Goal: Task Accomplishment & Management: Manage account settings

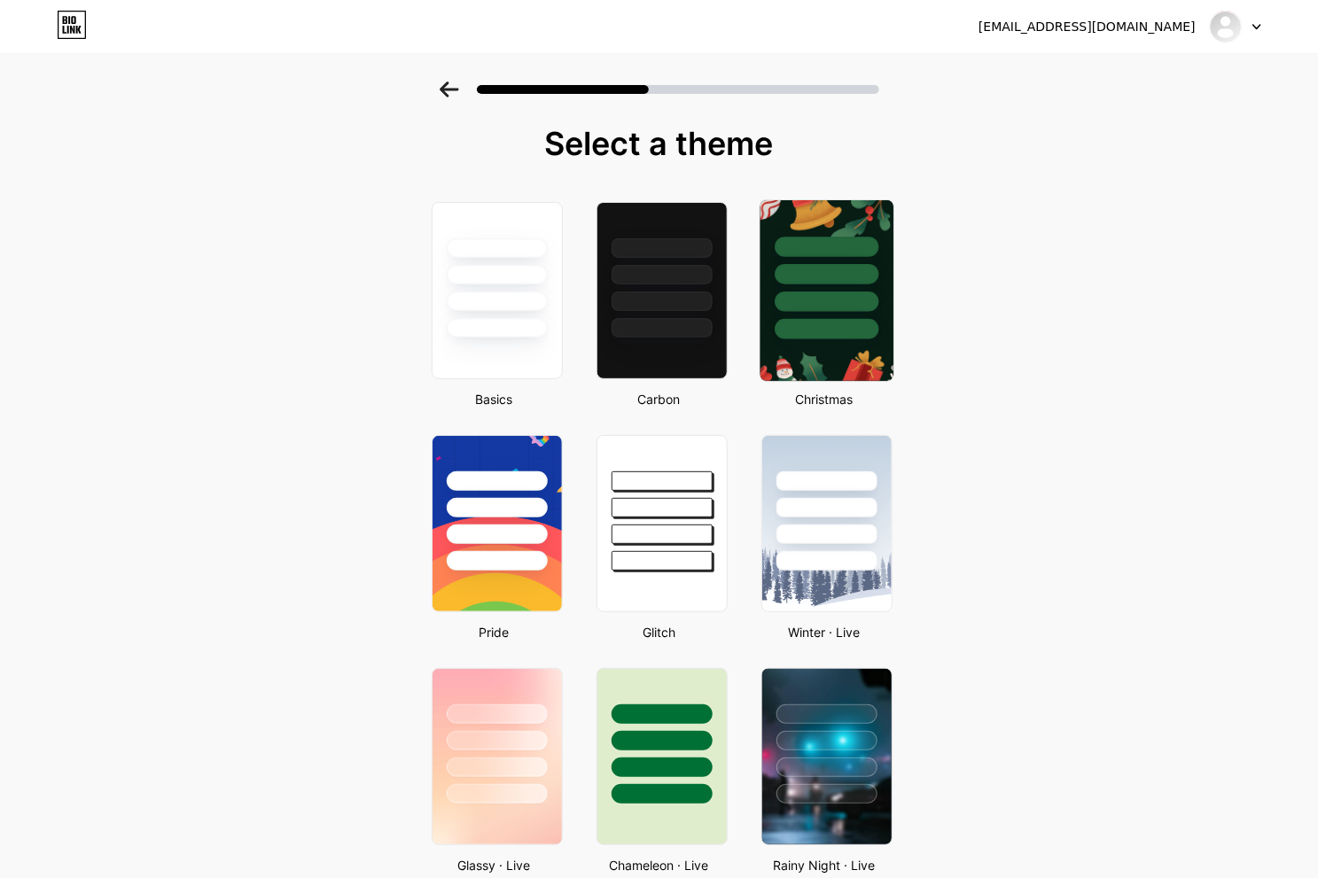
click at [842, 290] on div at bounding box center [826, 269] width 133 height 139
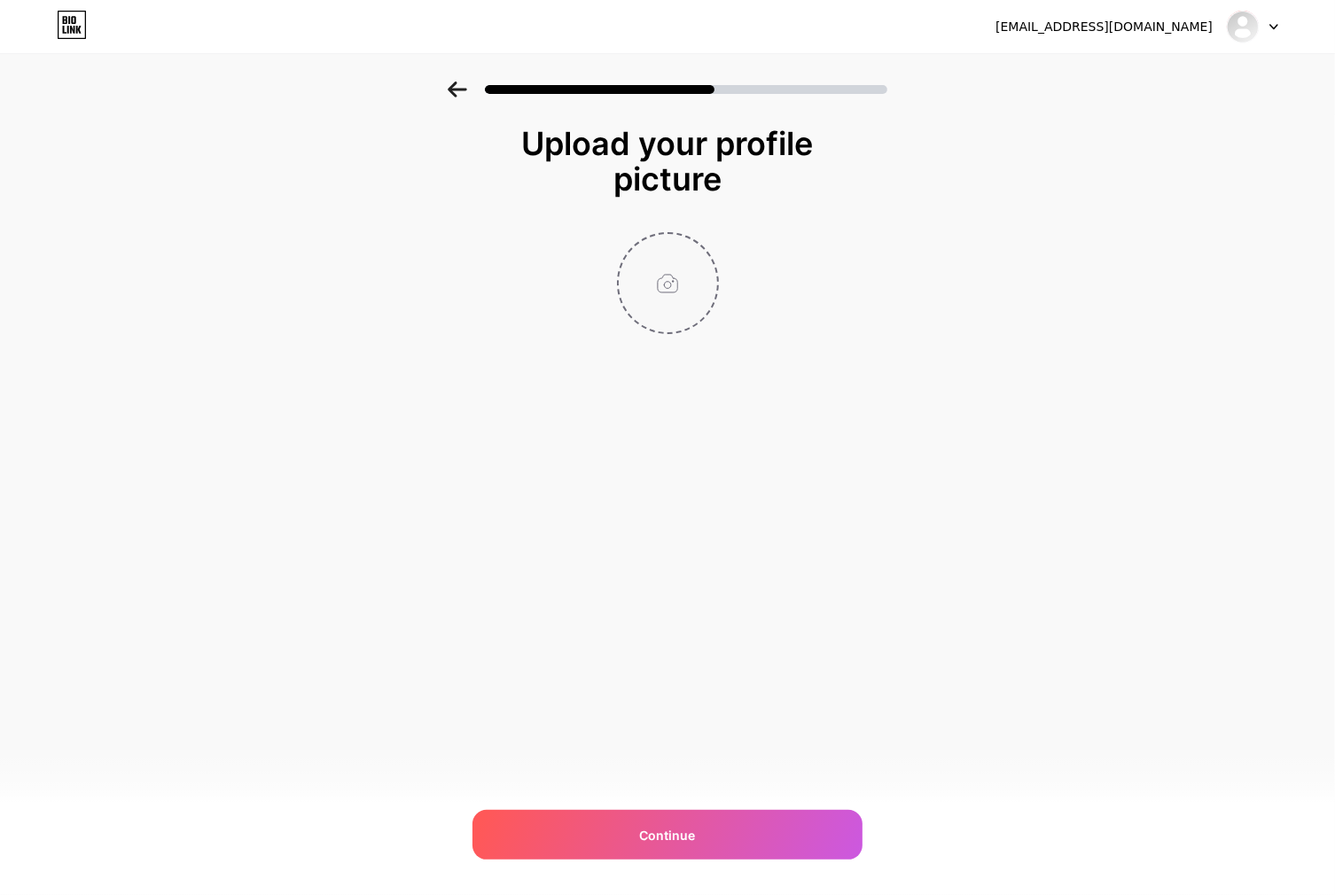
click at [681, 260] on input "file" at bounding box center [668, 283] width 98 height 98
type input "C:\fakepath\BANDARQQ-9-12-2025.png"
click at [949, 231] on div "Upload your profile picture Continue" at bounding box center [667, 252] width 1335 height 341
click at [820, 217] on div "Upload your profile picture Continue" at bounding box center [667, 230] width 354 height 208
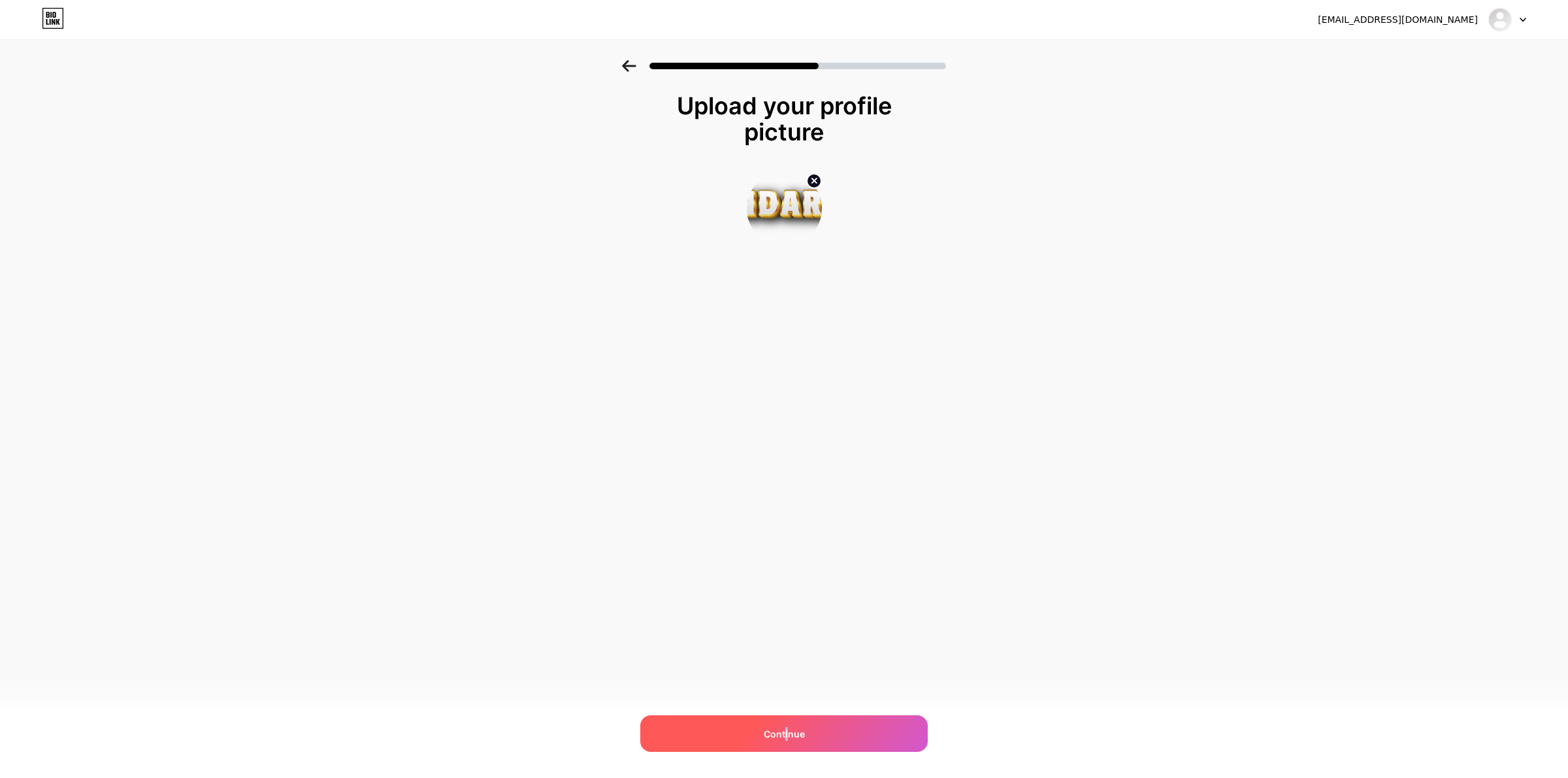
click at [786, 659] on div "Continue" at bounding box center [784, 733] width 288 height 37
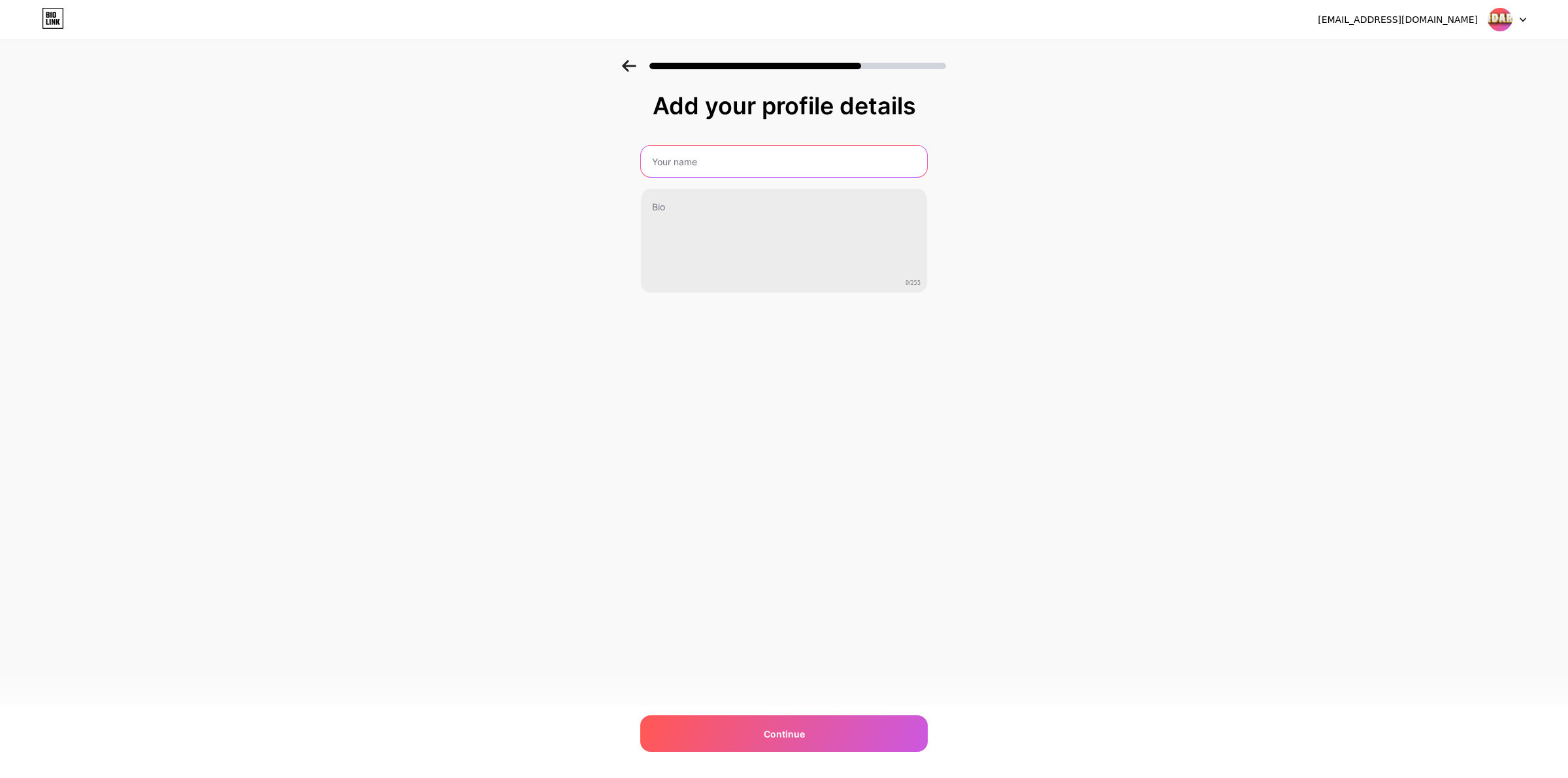
click at [696, 174] on input "text" at bounding box center [784, 161] width 286 height 32
type input "BANDARQQ"
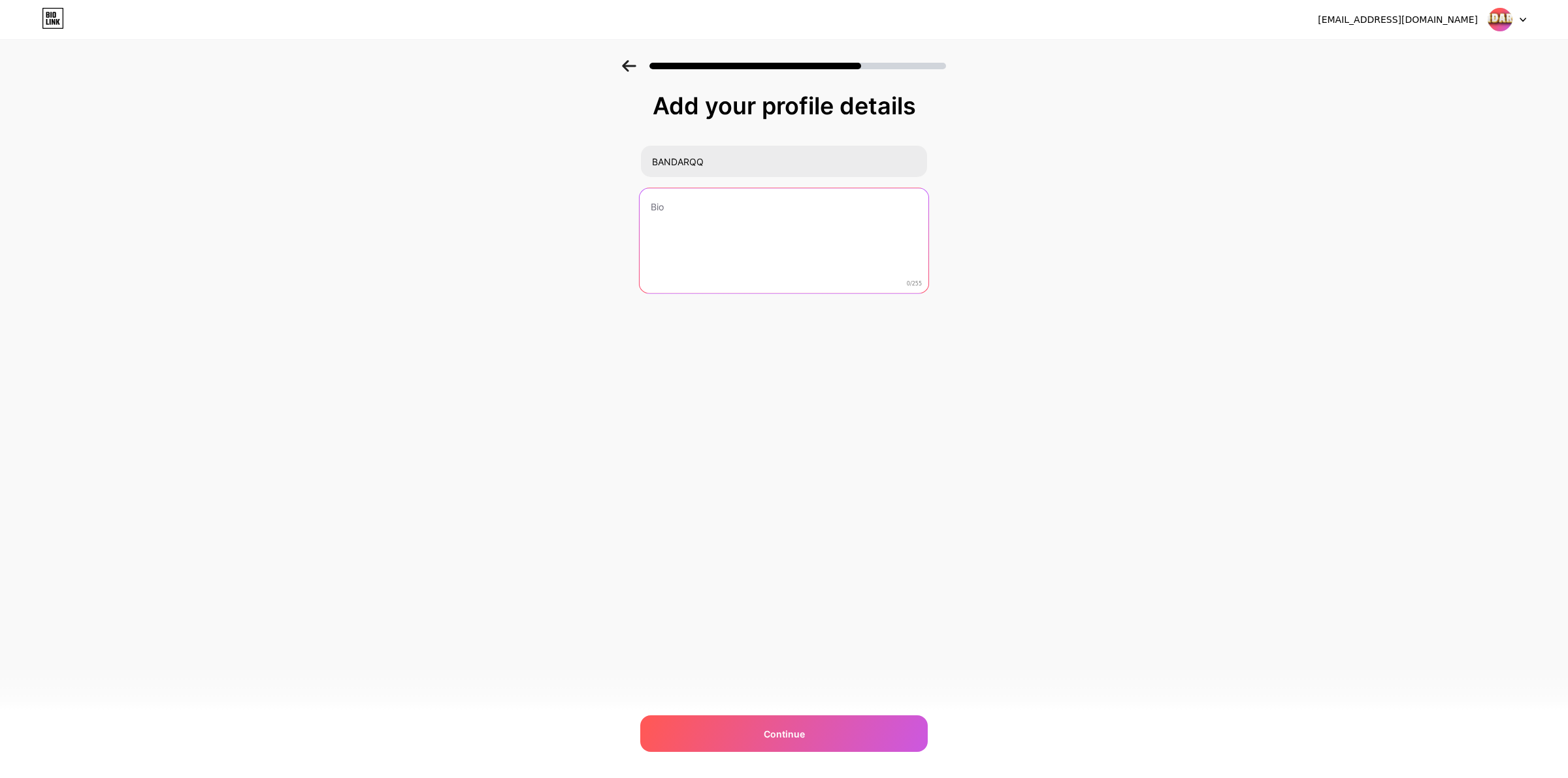
click at [698, 220] on textarea at bounding box center [784, 241] width 289 height 106
paste textarea "BANDARQQ"
type textarea "BandarQQ Pkv Games"
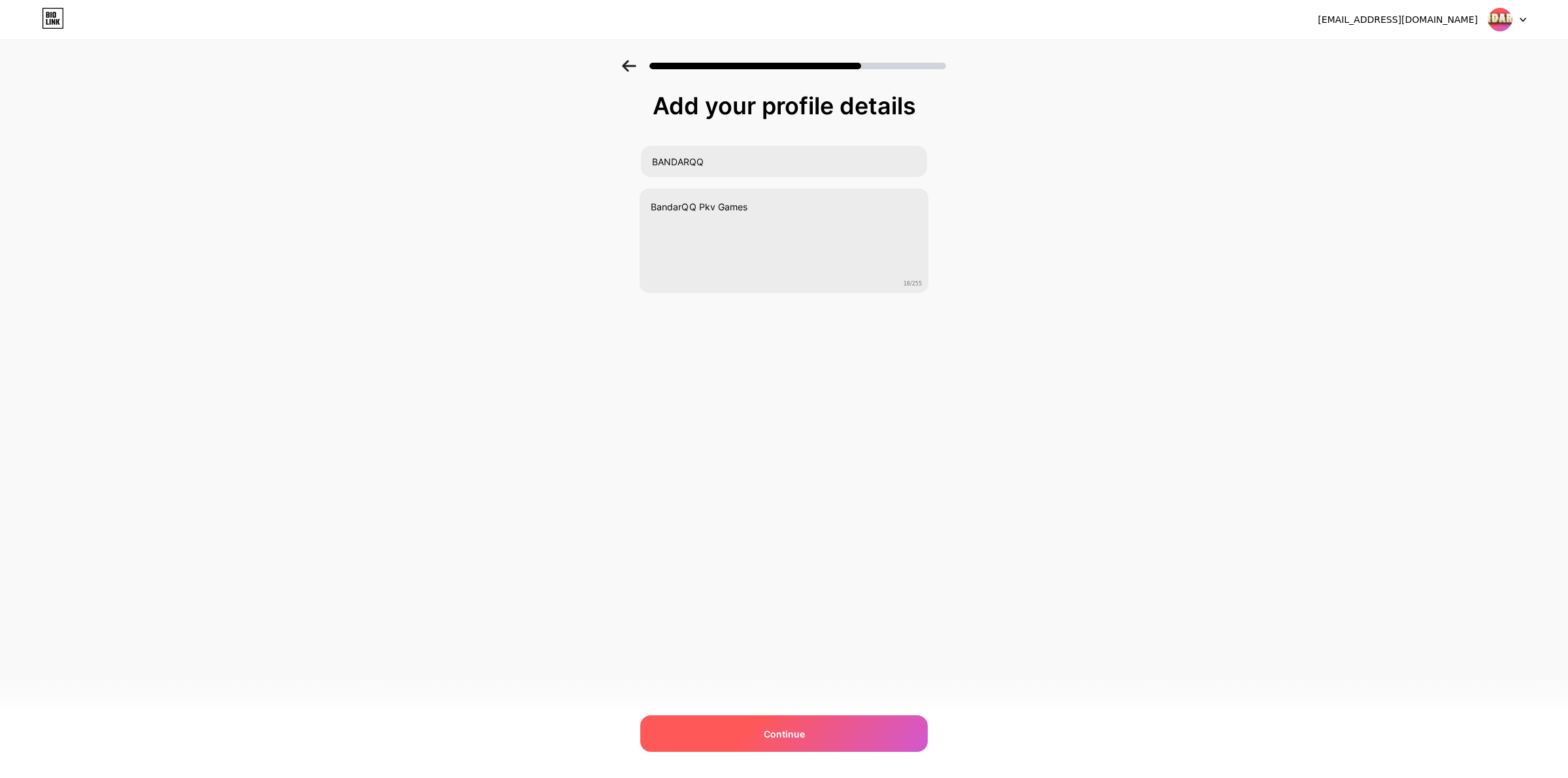
click at [785, 659] on div "Continue" at bounding box center [784, 733] width 288 height 37
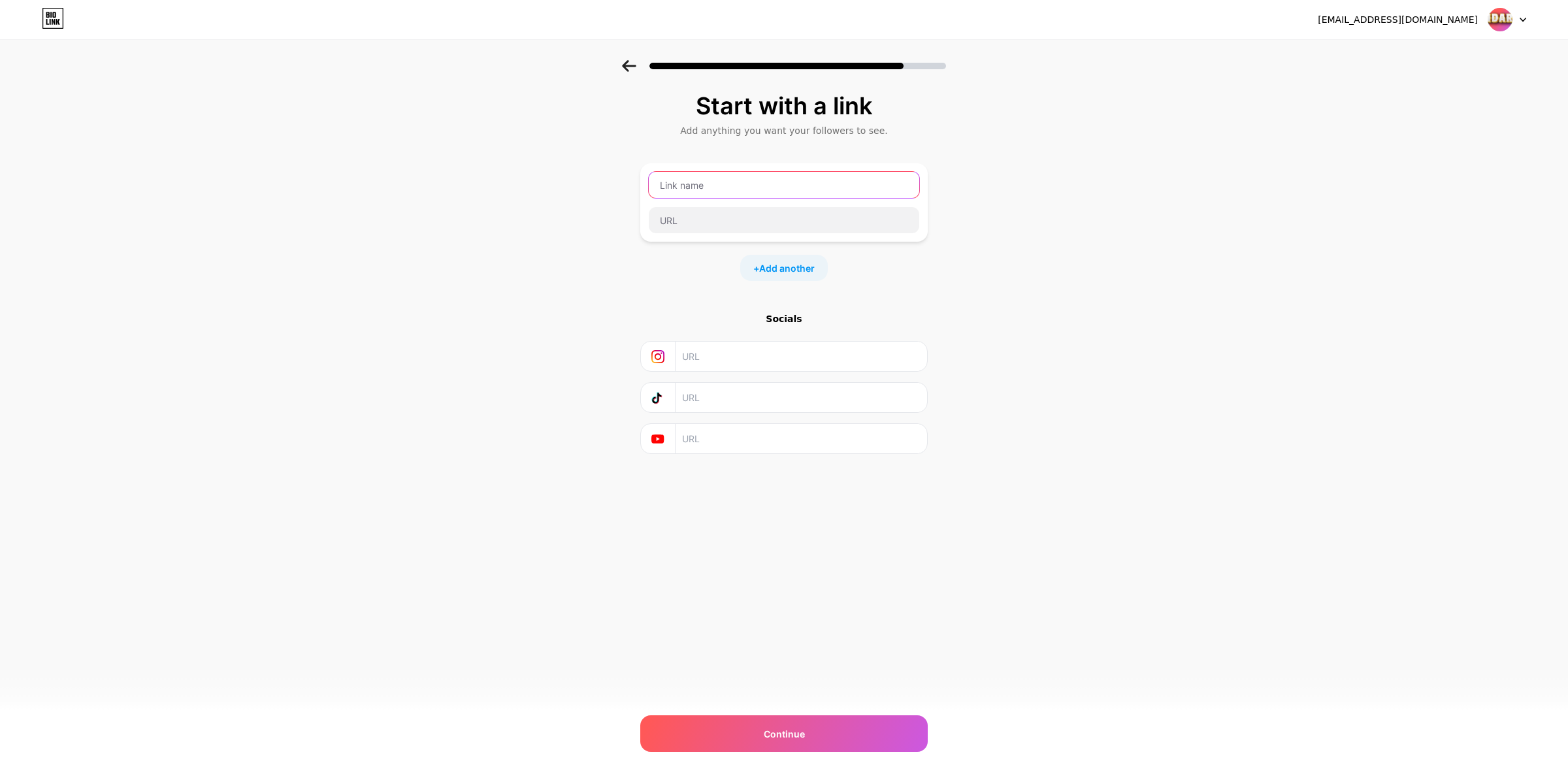
click at [799, 181] on input "text" at bounding box center [784, 184] width 271 height 26
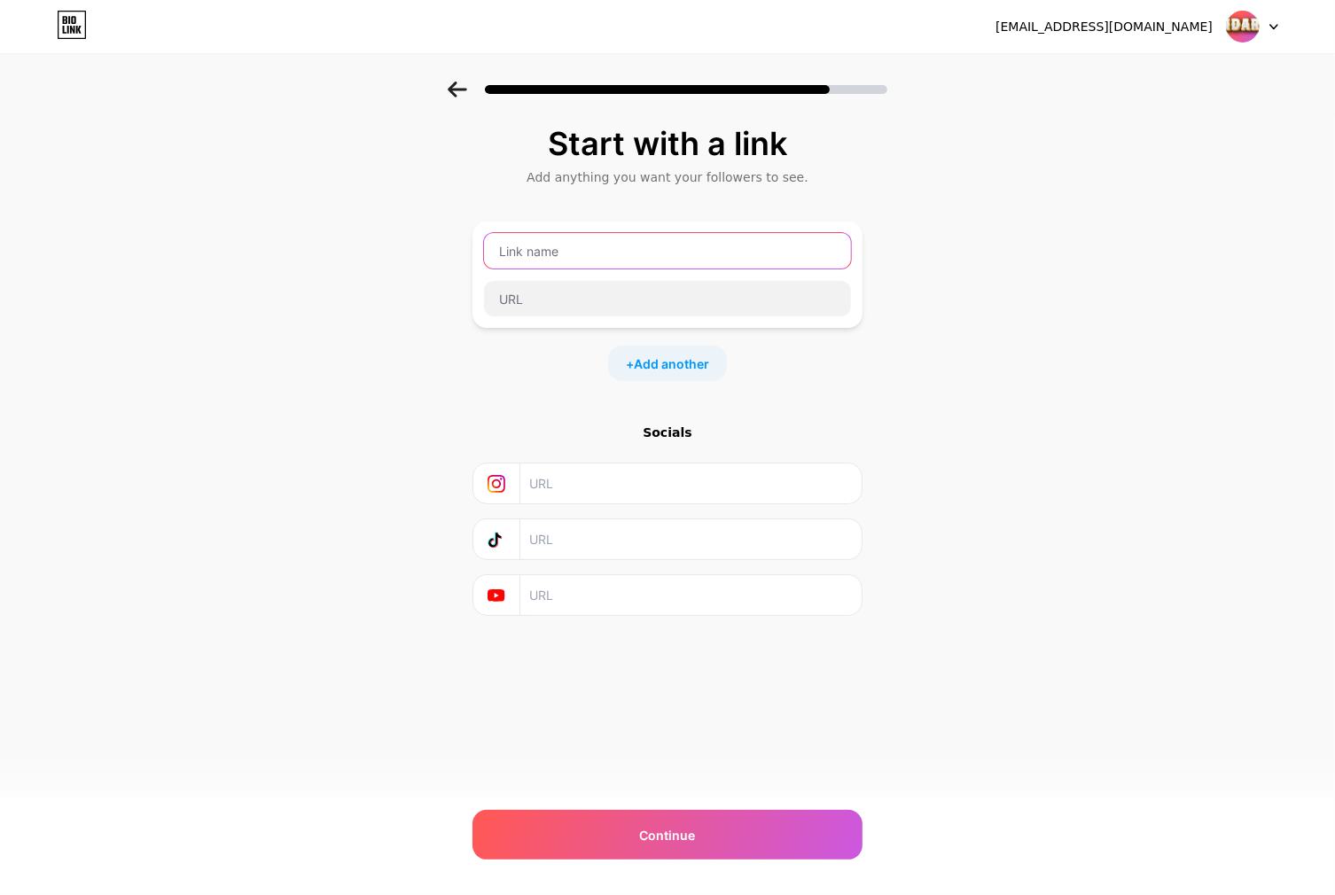
click at [650, 244] on input "text" at bounding box center [667, 250] width 367 height 35
paste input "[URL][DOMAIN_NAME]"
click at [714, 255] on input "[URL][DOMAIN_NAME]" at bounding box center [667, 250] width 367 height 35
type input "[URL][DOMAIN_NAME]"
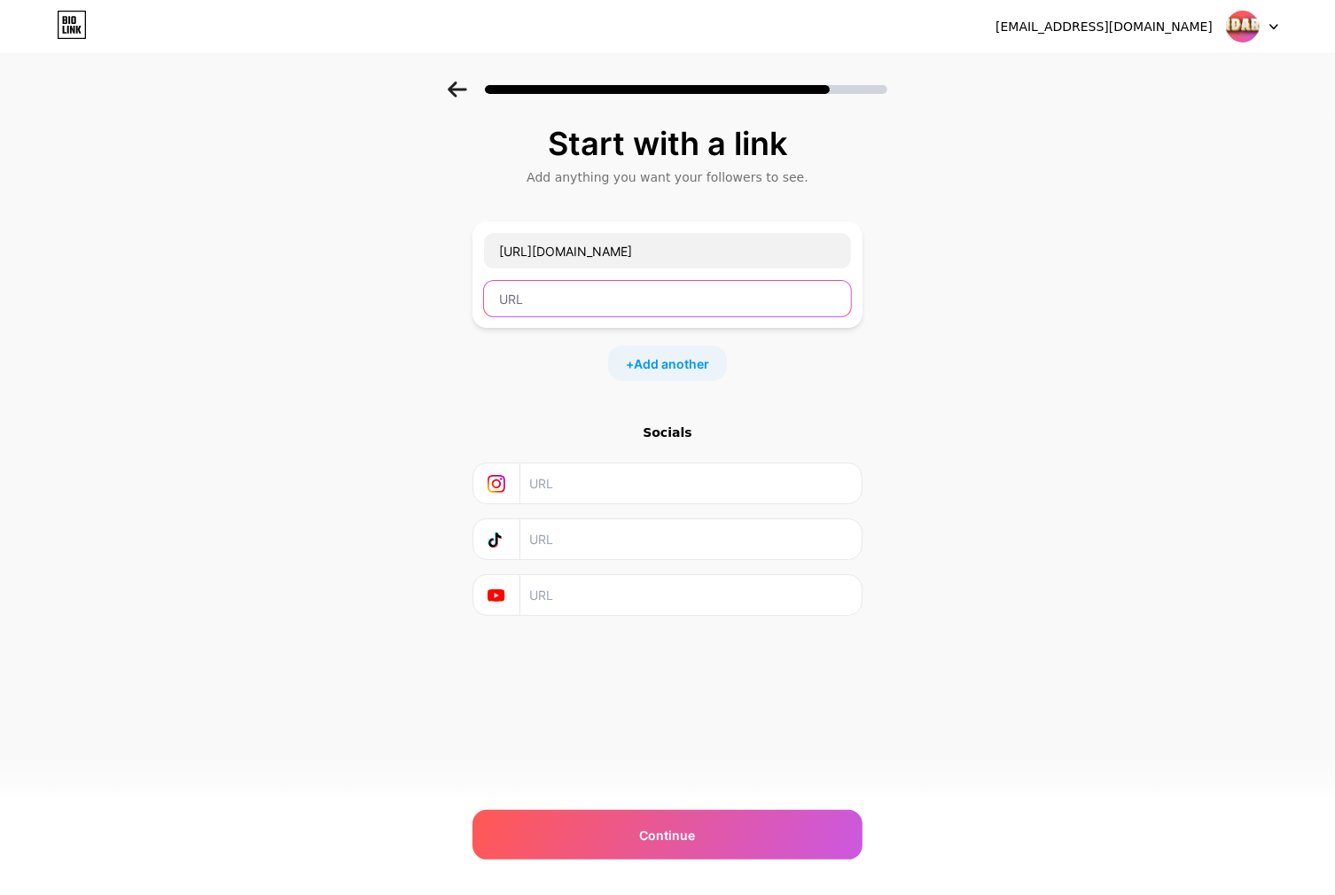
click at [678, 290] on input "text" at bounding box center [667, 298] width 367 height 35
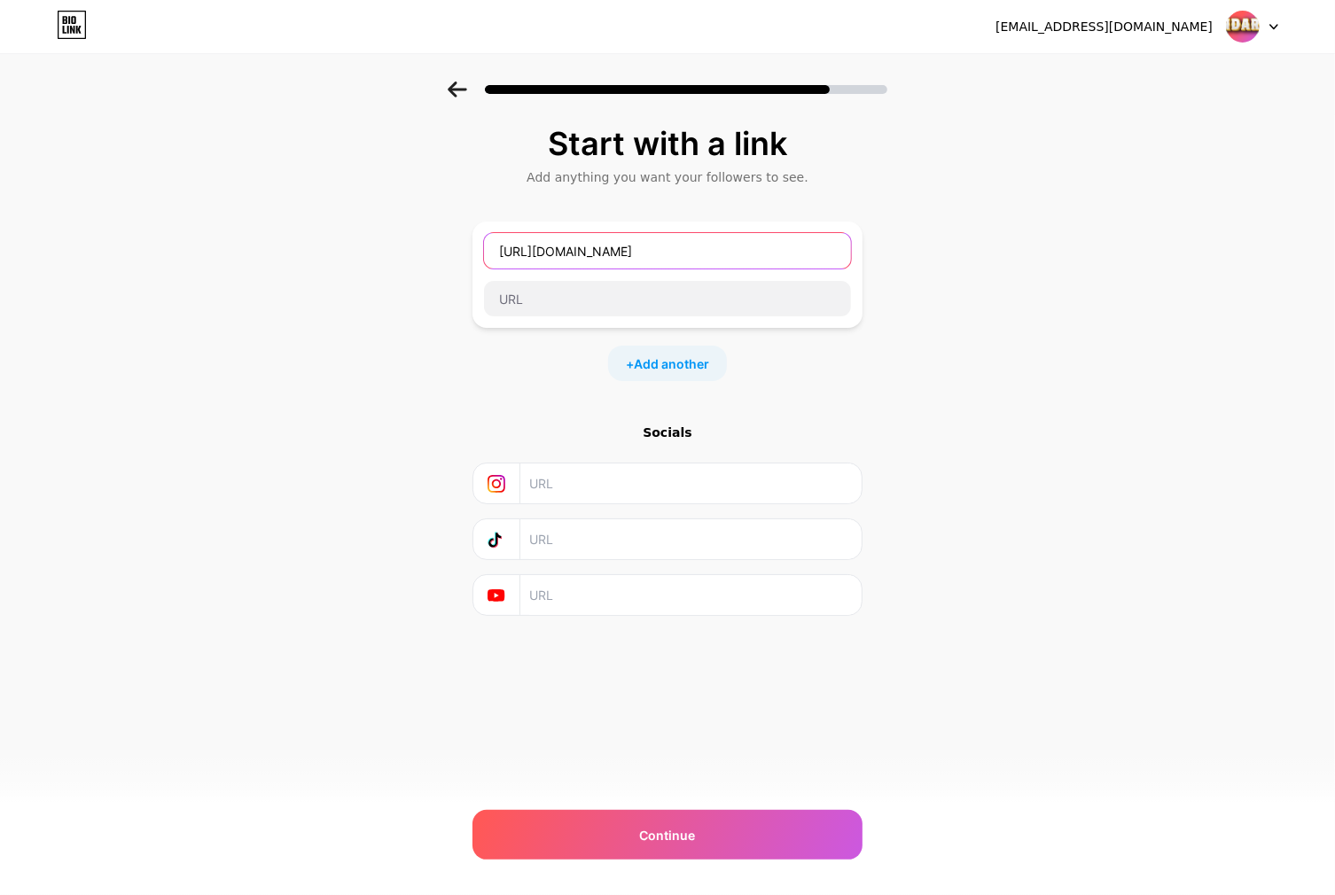
click at [569, 239] on input "[URL][DOMAIN_NAME]" at bounding box center [667, 250] width 367 height 35
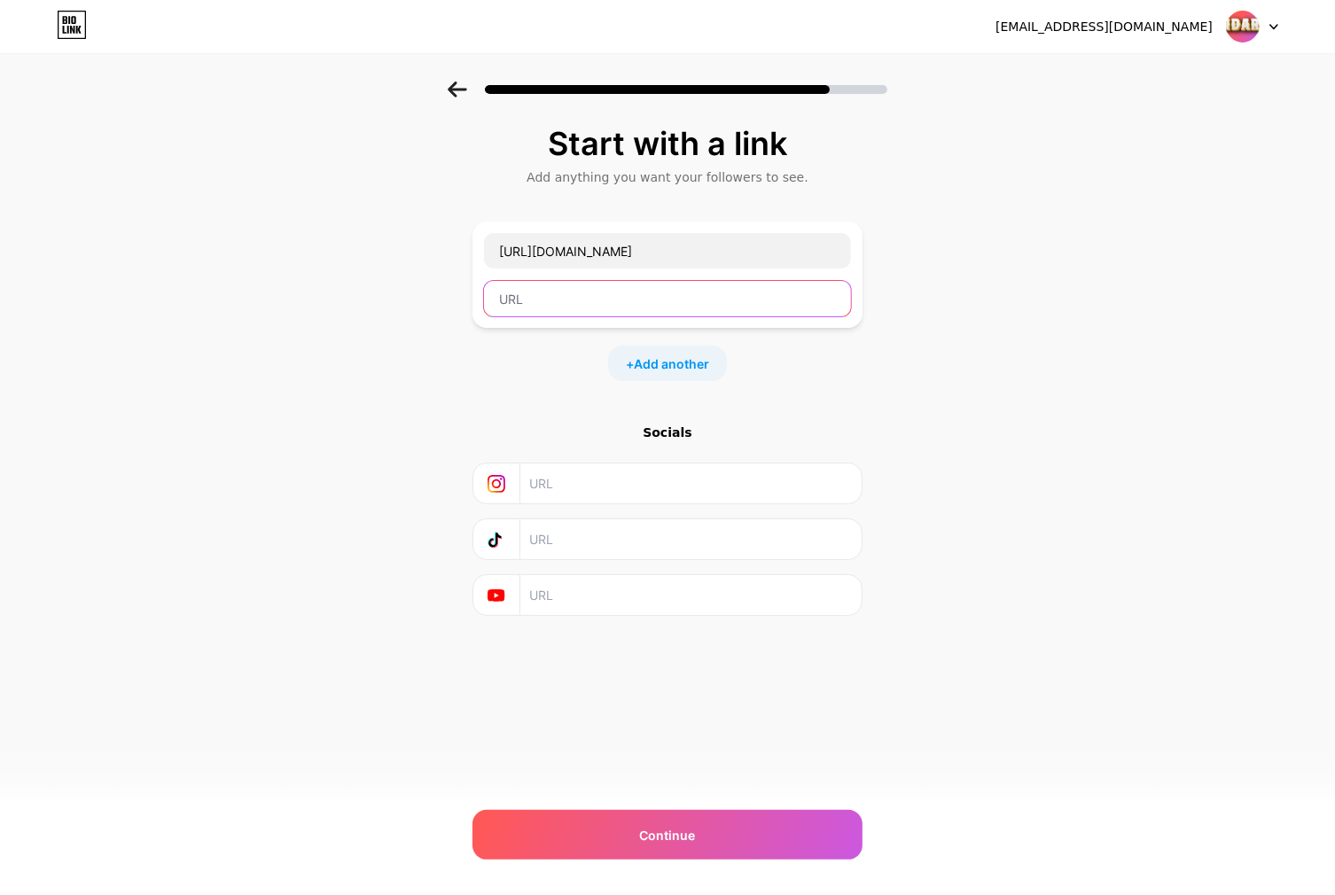
click at [555, 299] on input "text" at bounding box center [667, 298] width 367 height 35
paste input "[URL][DOMAIN_NAME]"
type input "[URL][DOMAIN_NAME]"
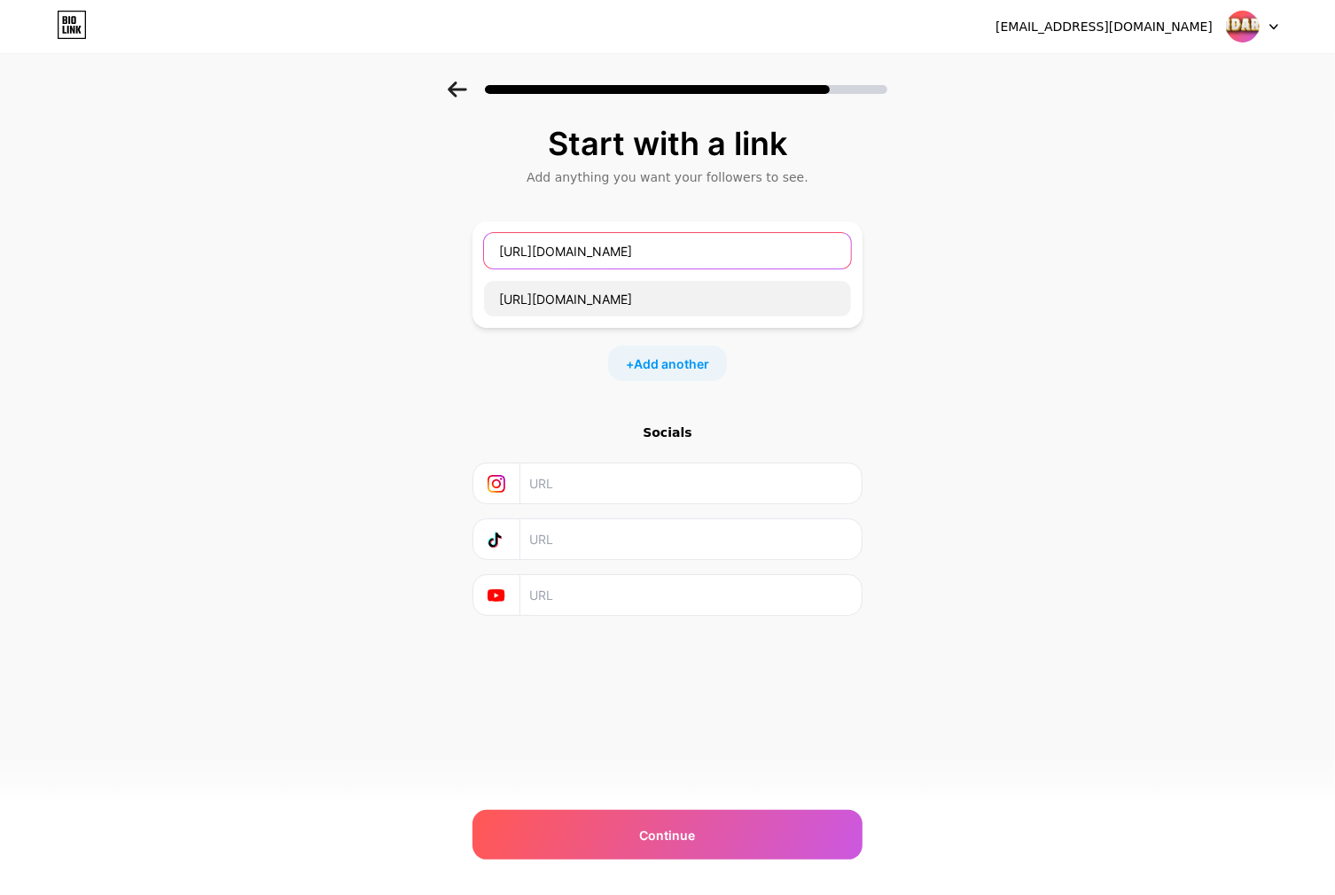
click at [560, 248] on input "[URL][DOMAIN_NAME]" at bounding box center [667, 250] width 367 height 35
type input "DAFTAR"
click at [678, 361] on span "Add another" at bounding box center [671, 363] width 75 height 19
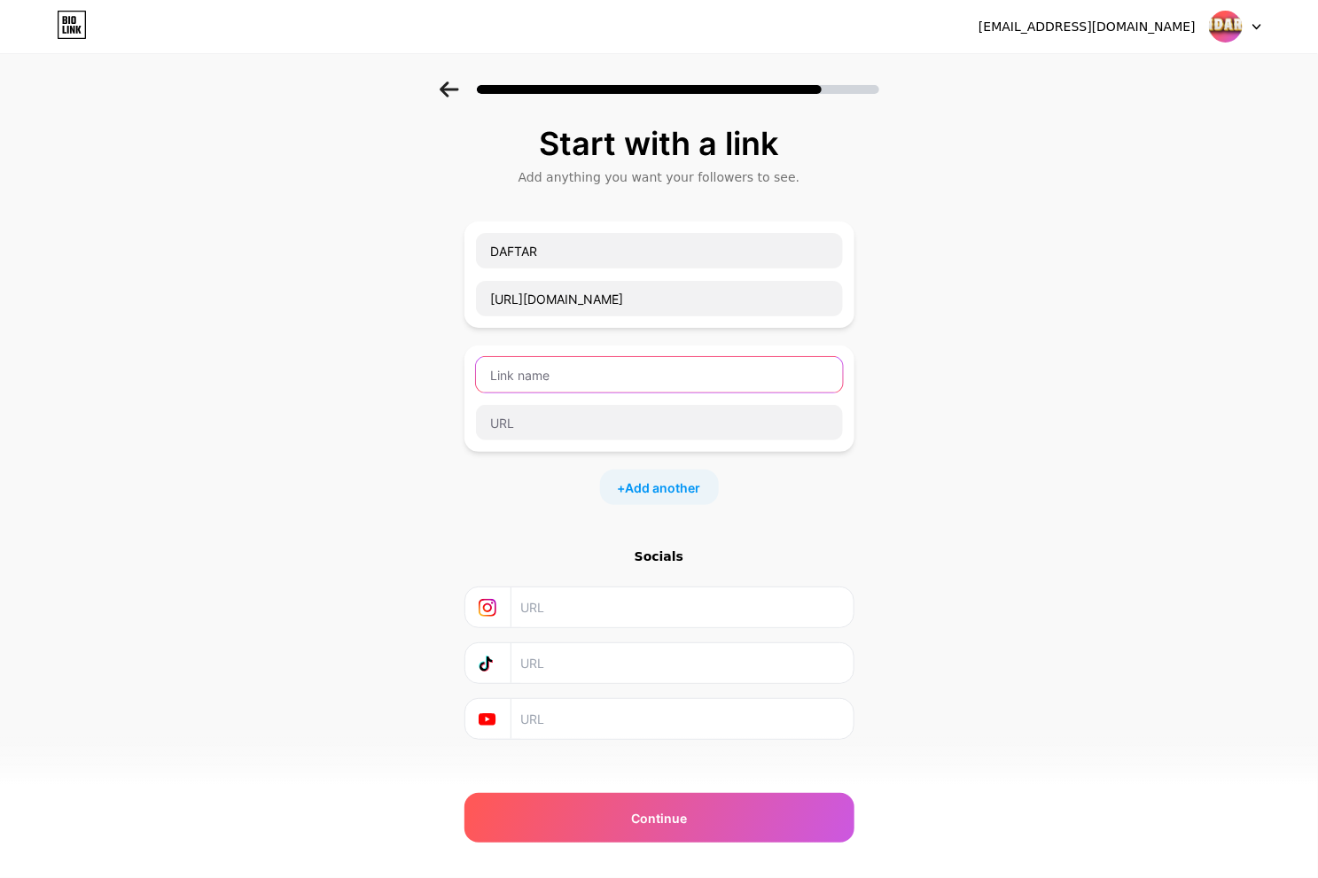
click at [626, 369] on input "text" at bounding box center [659, 374] width 367 height 35
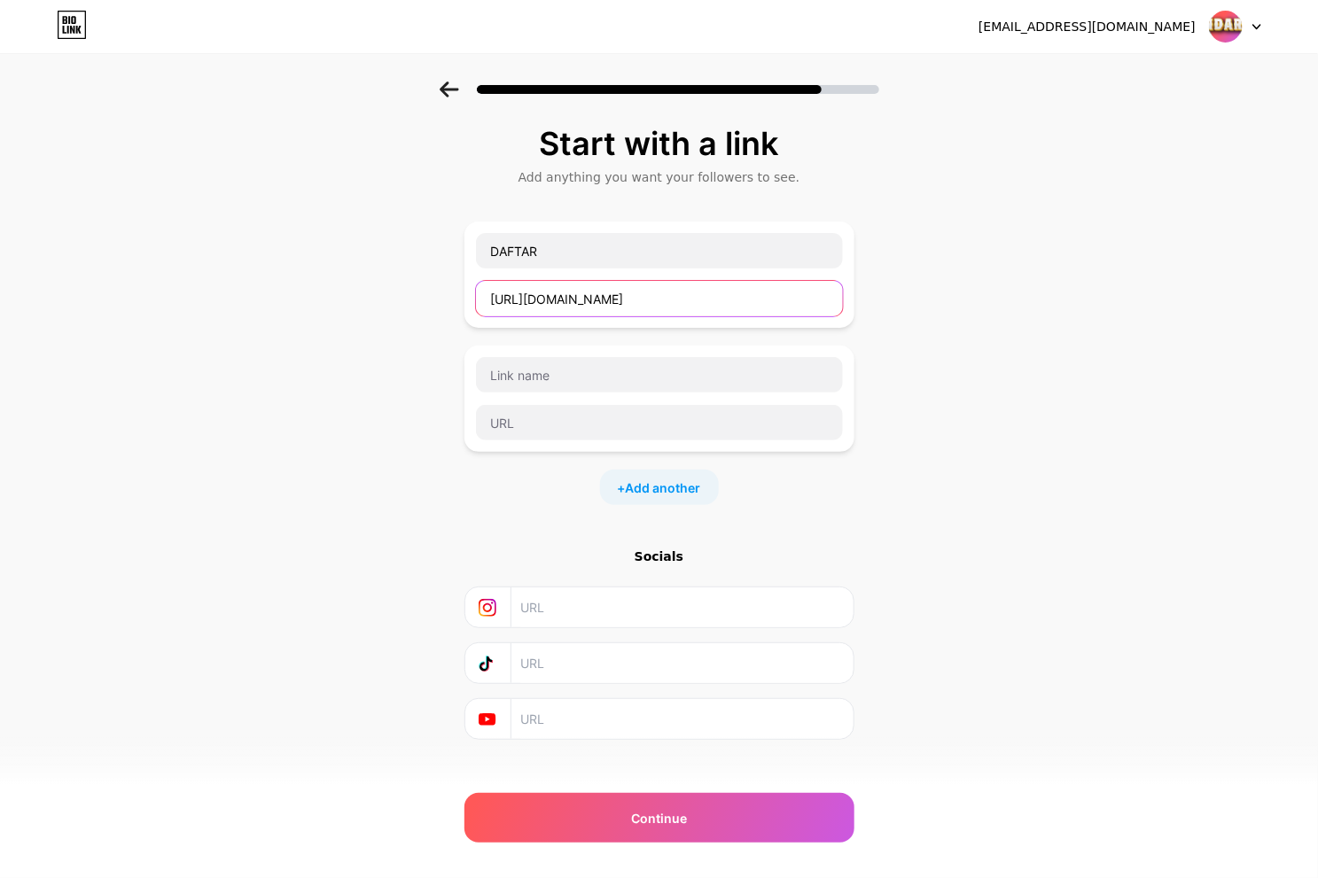
click at [676, 286] on input "[URL][DOMAIN_NAME]" at bounding box center [659, 298] width 367 height 35
click at [554, 444] on div at bounding box center [659, 399] width 390 height 106
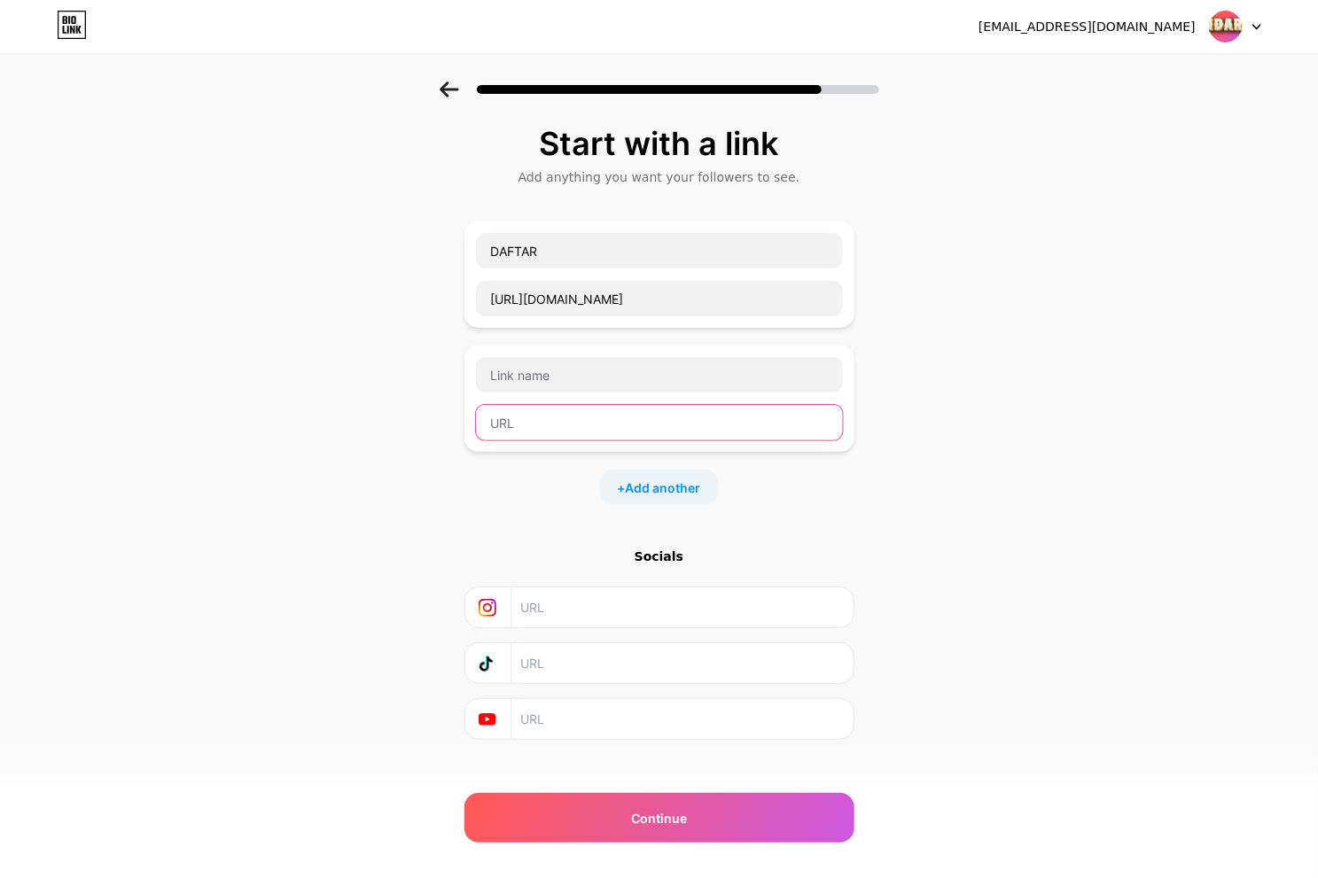
click at [554, 419] on input "text" at bounding box center [659, 422] width 367 height 35
paste input "[URL][DOMAIN_NAME]"
type input "[URL][DOMAIN_NAME]"
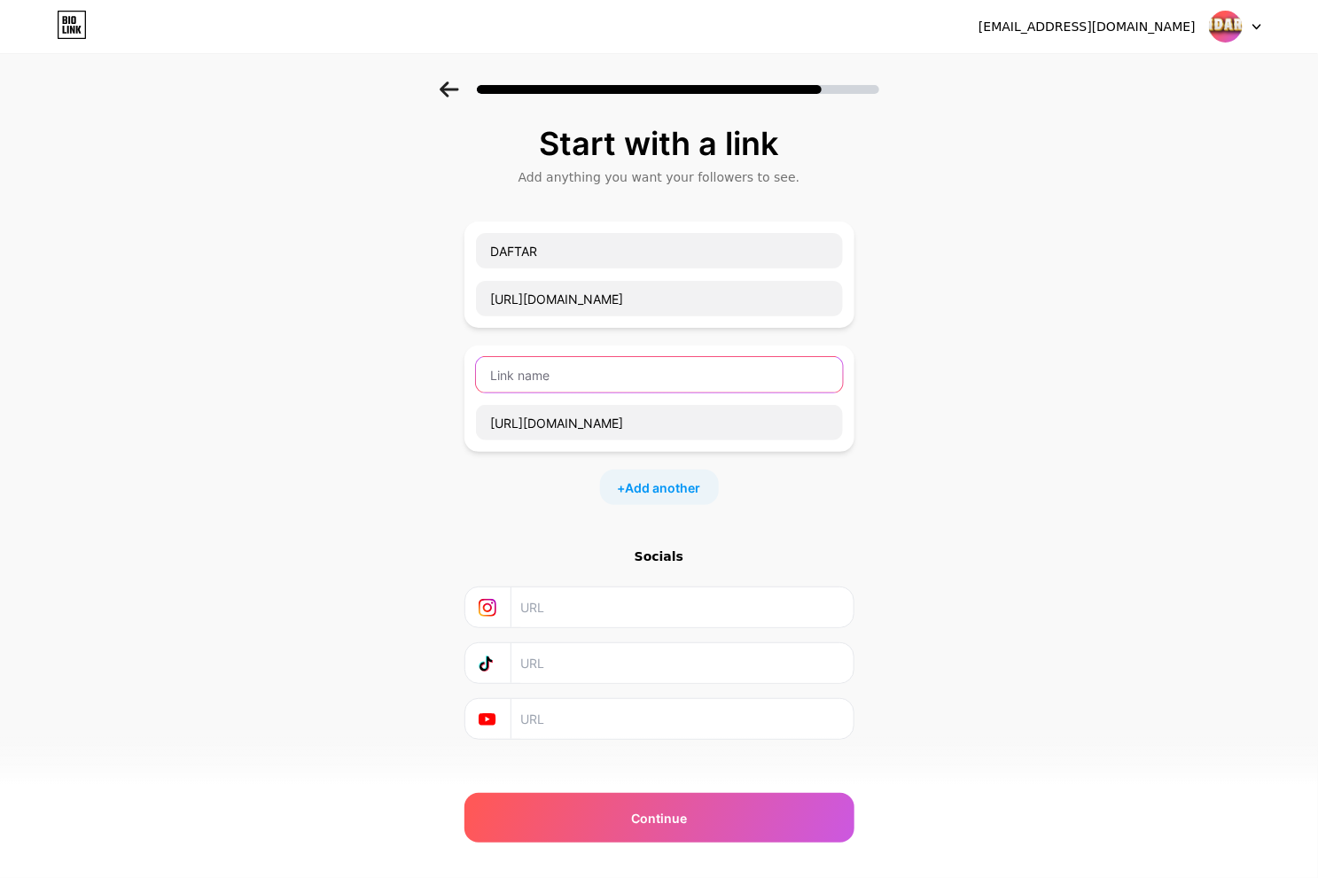
click at [564, 362] on input "text" at bounding box center [659, 374] width 367 height 35
type input "LOGIN"
click at [854, 441] on div "LOGIN https://bandarqqidpro.page.link/rajapkv" at bounding box center [659, 399] width 390 height 106
click at [669, 492] on span "Add another" at bounding box center [663, 488] width 75 height 19
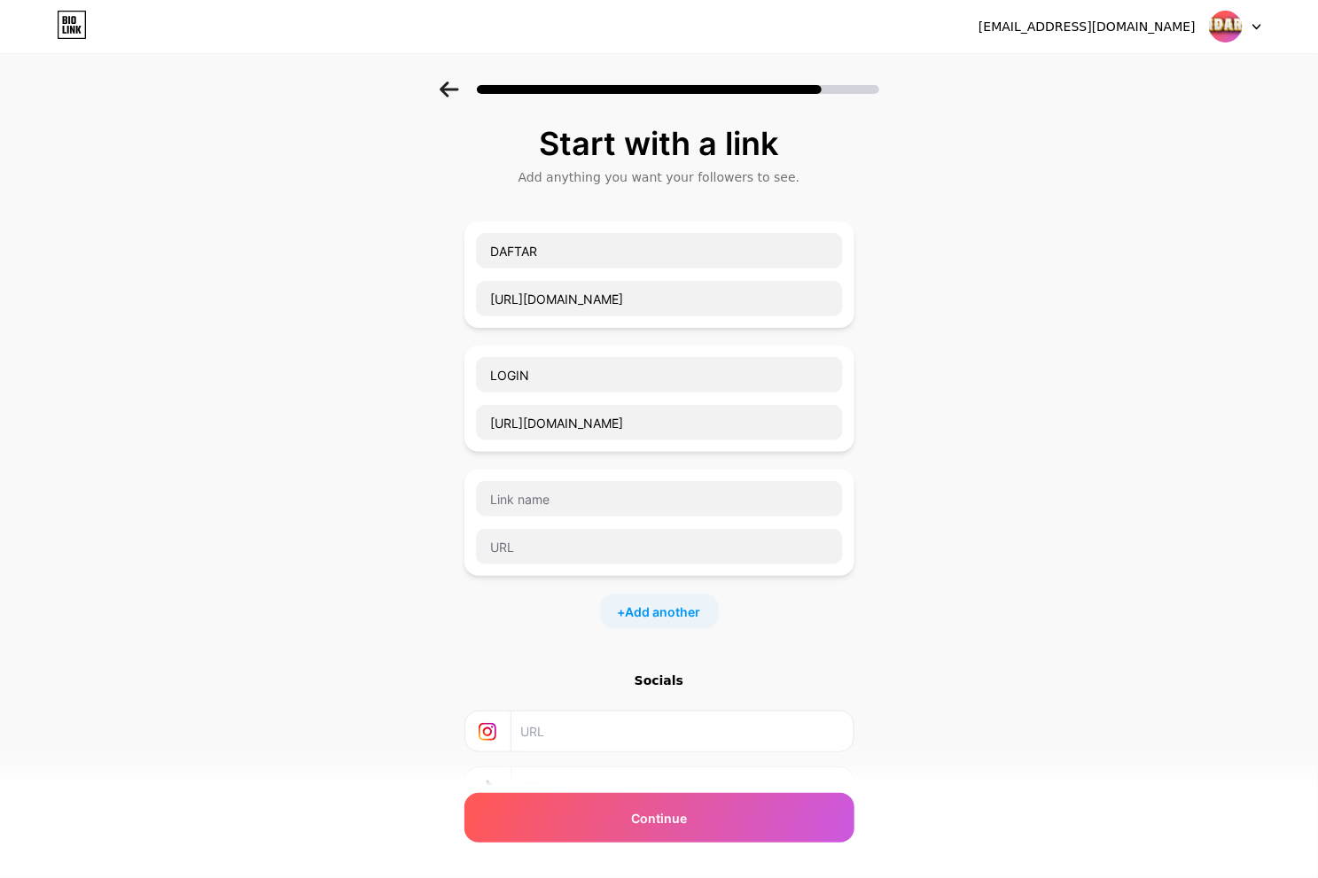
click at [895, 492] on div "Start with a link Add anything you want your followers to see. DAFTAR https://b…" at bounding box center [659, 517] width 1318 height 871
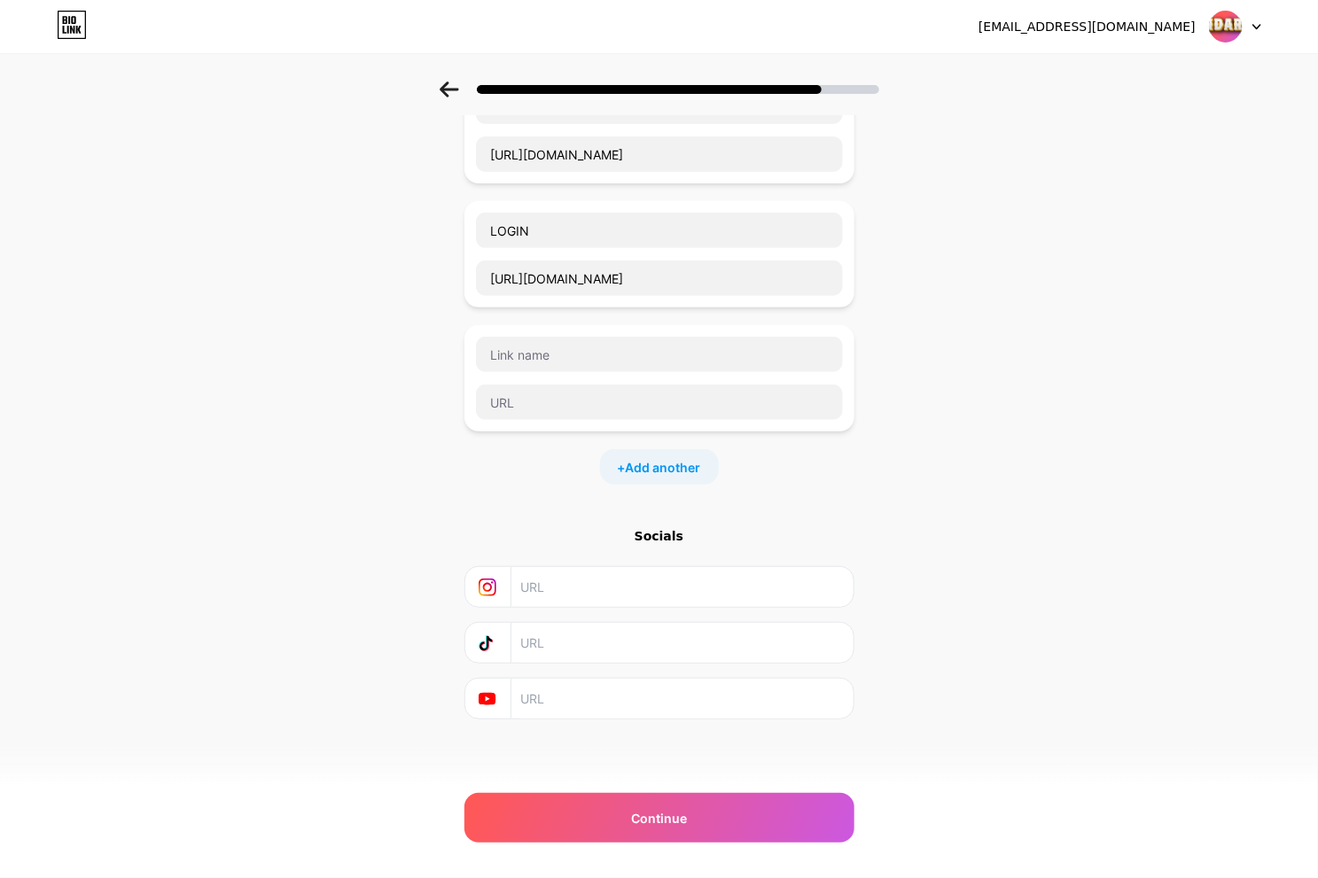
scroll to position [148, 0]
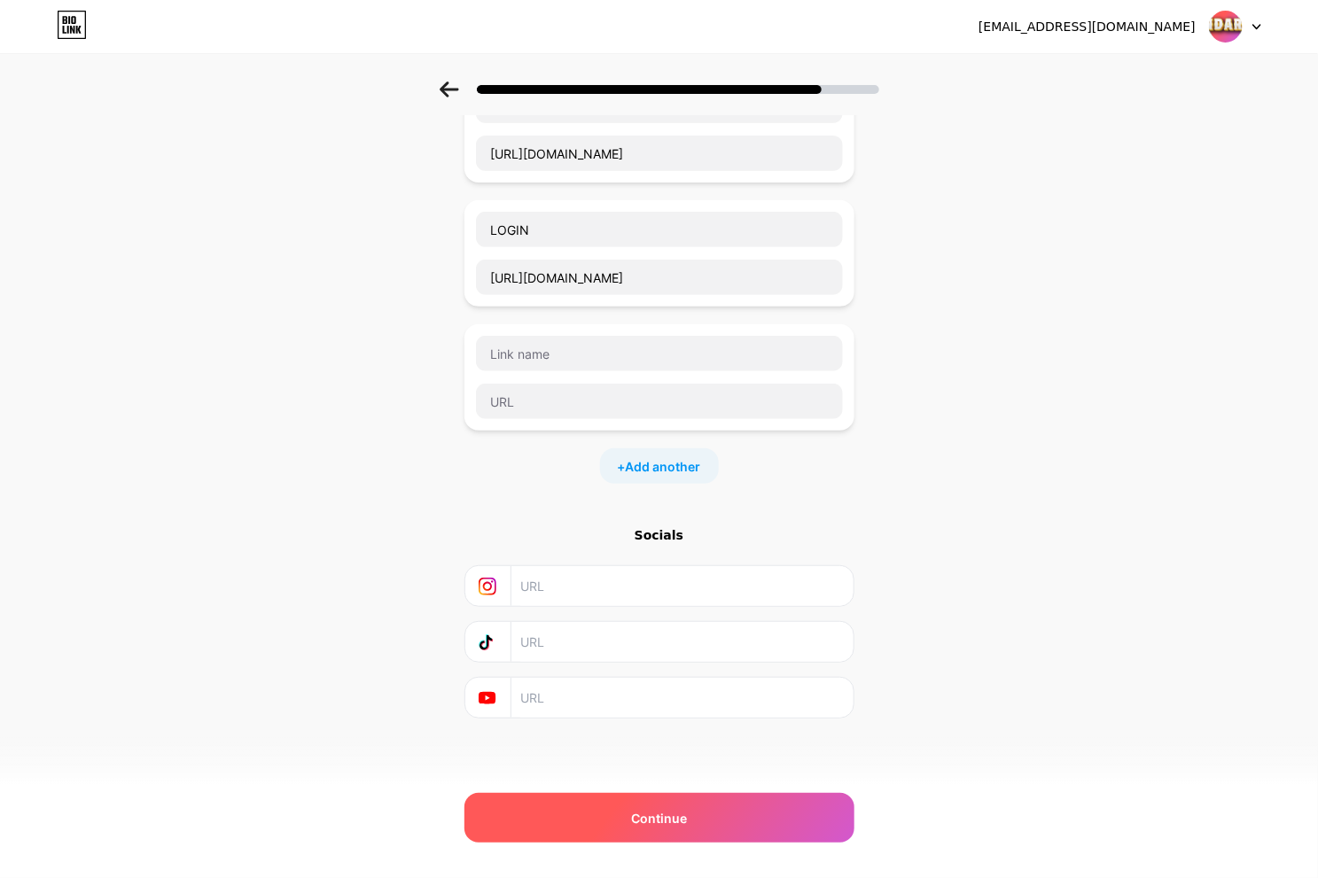
click at [732, 826] on div "Continue" at bounding box center [659, 818] width 390 height 50
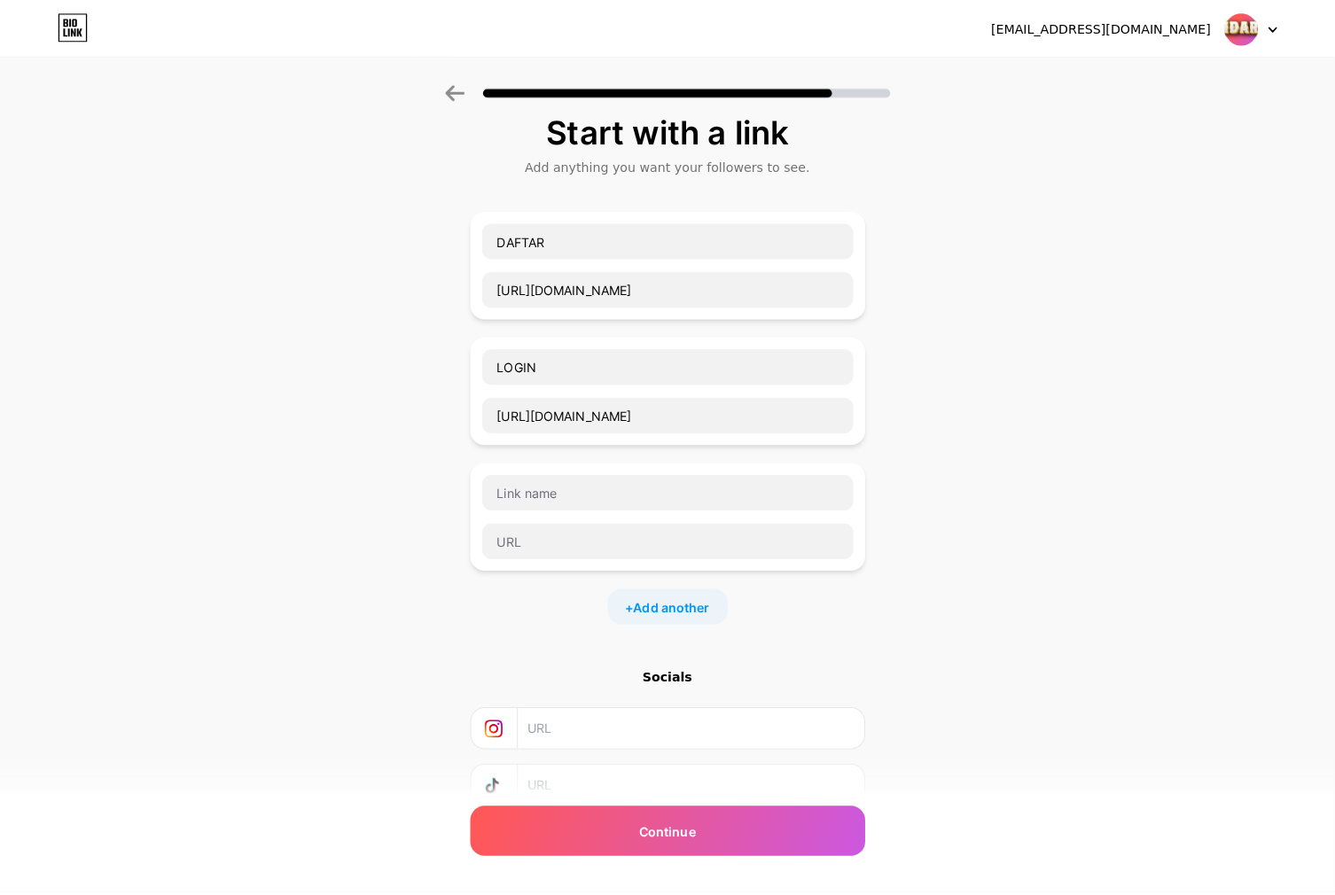
scroll to position [0, 0]
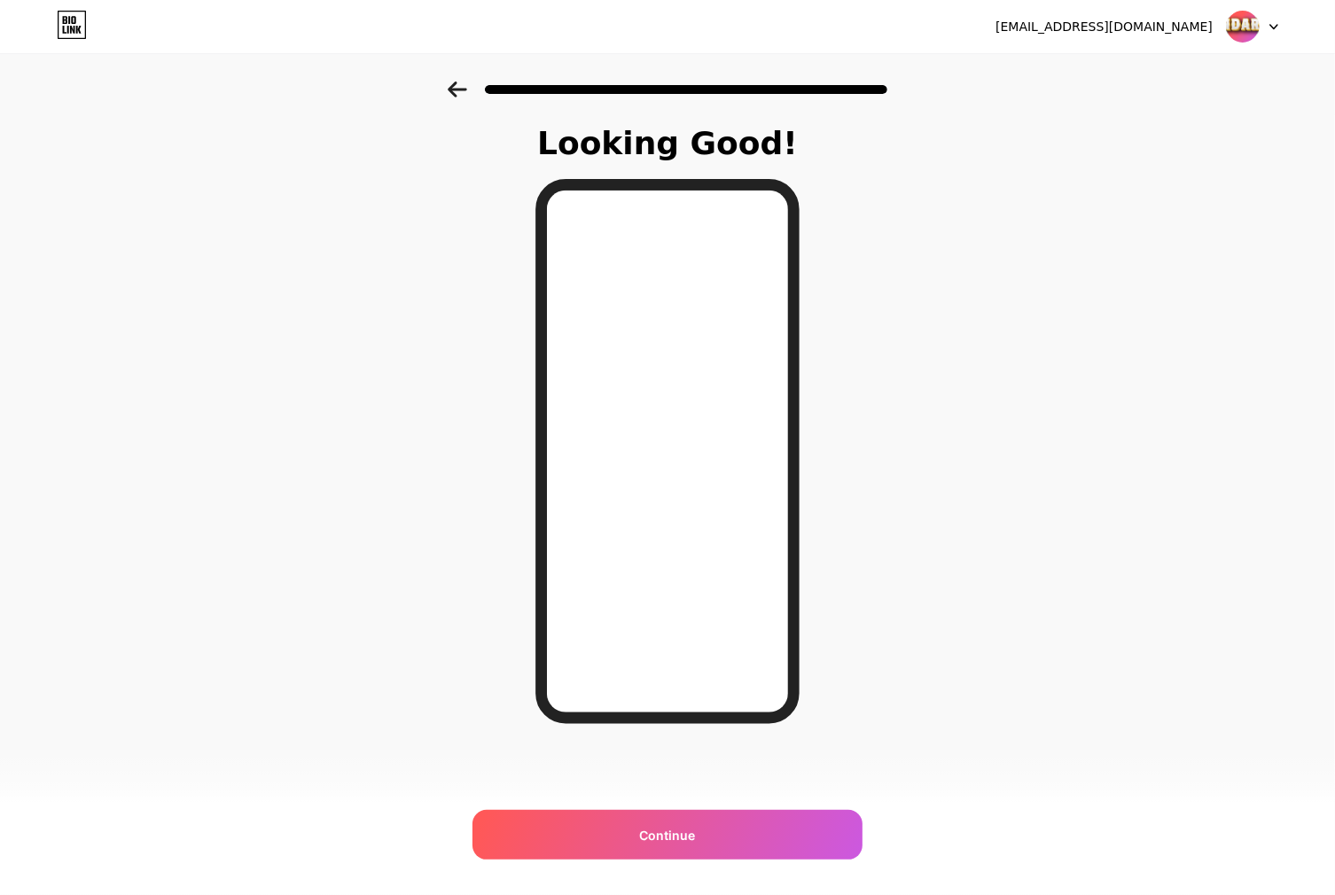
click at [721, 799] on div "Looking Good! Continue" at bounding box center [667, 473] width 310 height 694
click at [709, 803] on div "Looking Good! Continue" at bounding box center [667, 473] width 310 height 694
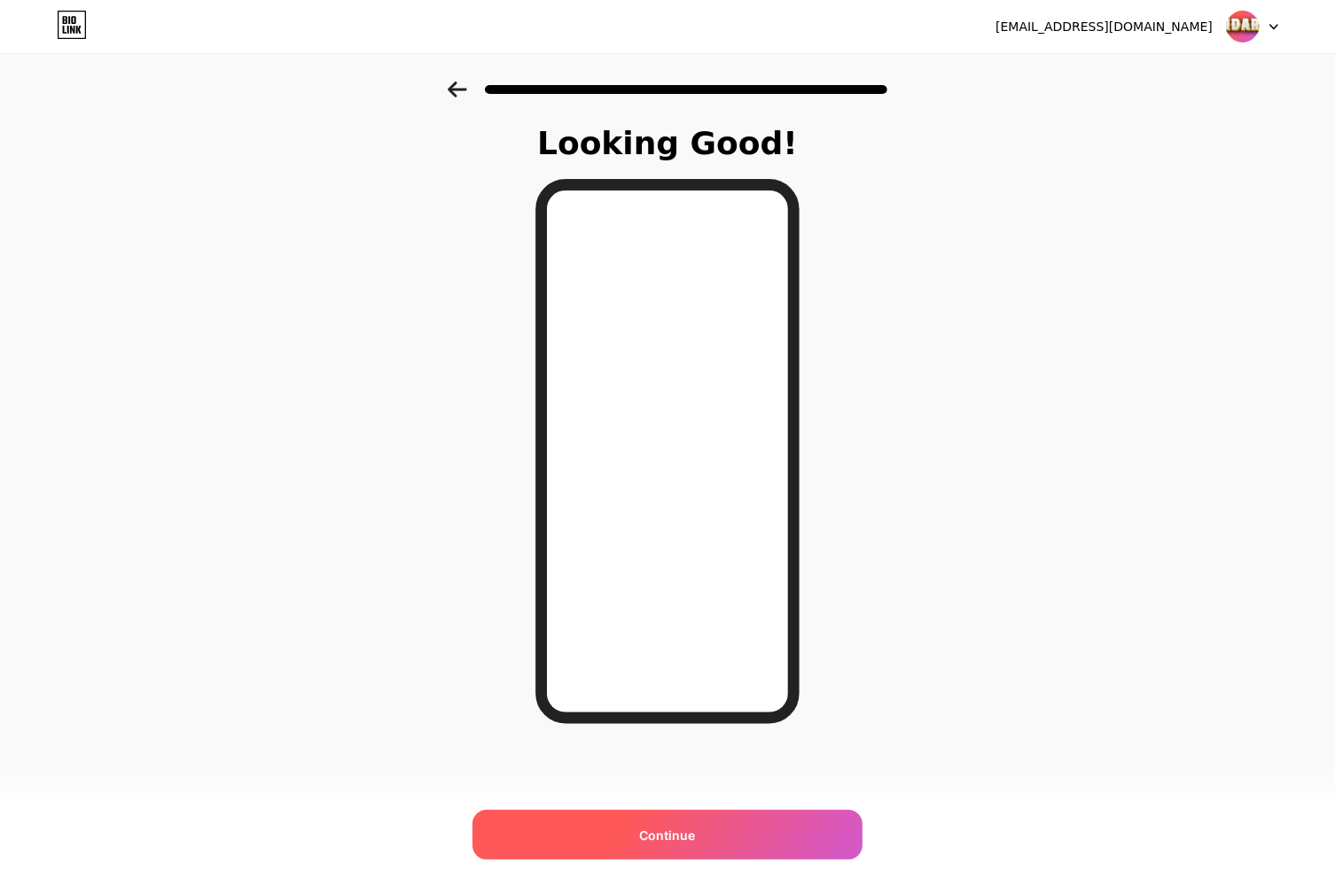
click at [682, 827] on span "Continue" at bounding box center [668, 835] width 56 height 19
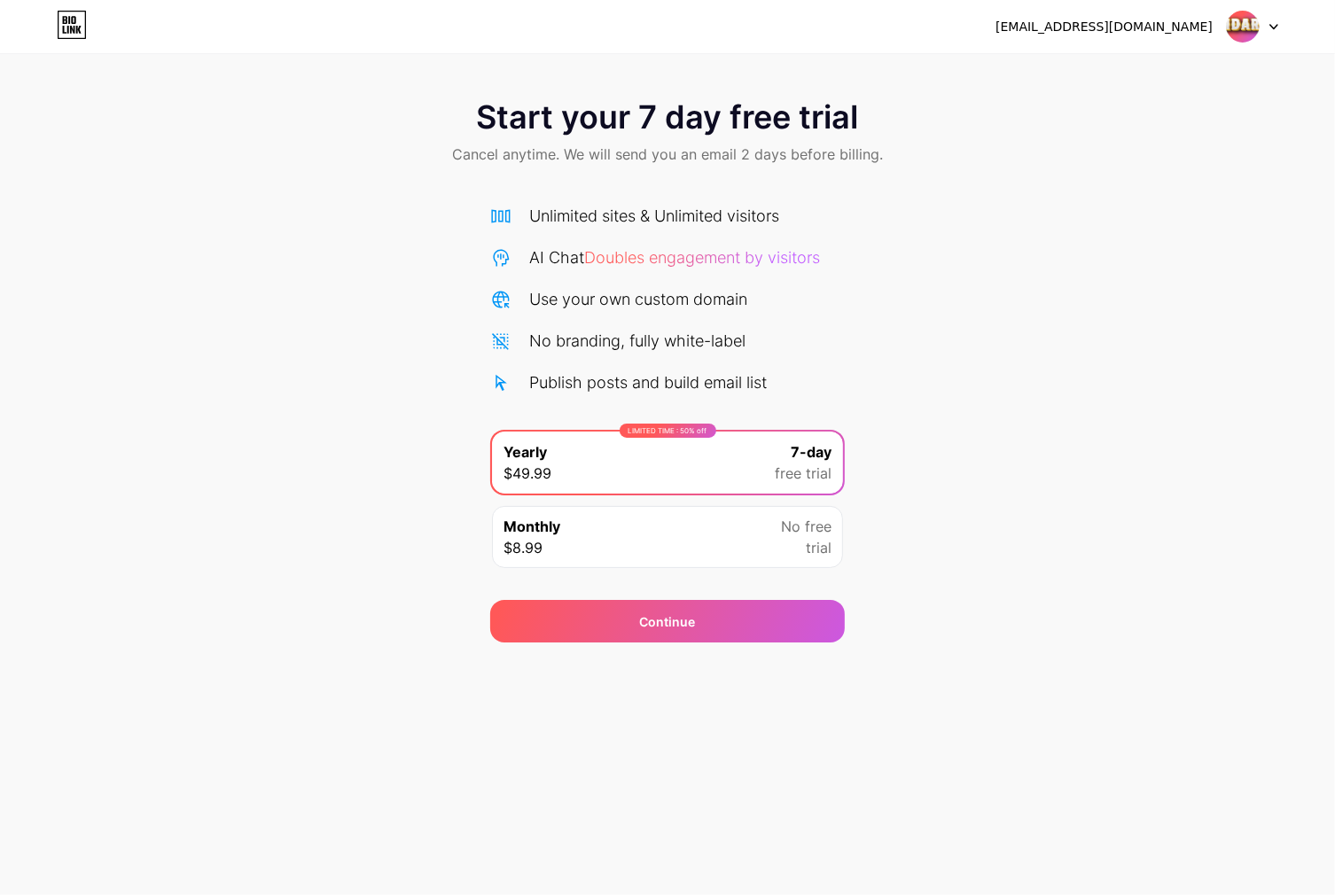
click at [638, 213] on div "Unlimited sites & Unlimited visitors" at bounding box center [654, 216] width 250 height 24
click at [598, 206] on div "Unlimited sites & Unlimited visitors" at bounding box center [654, 216] width 250 height 24
click at [1092, 28] on div "jandahoki67@gmail.com" at bounding box center [1103, 27] width 217 height 19
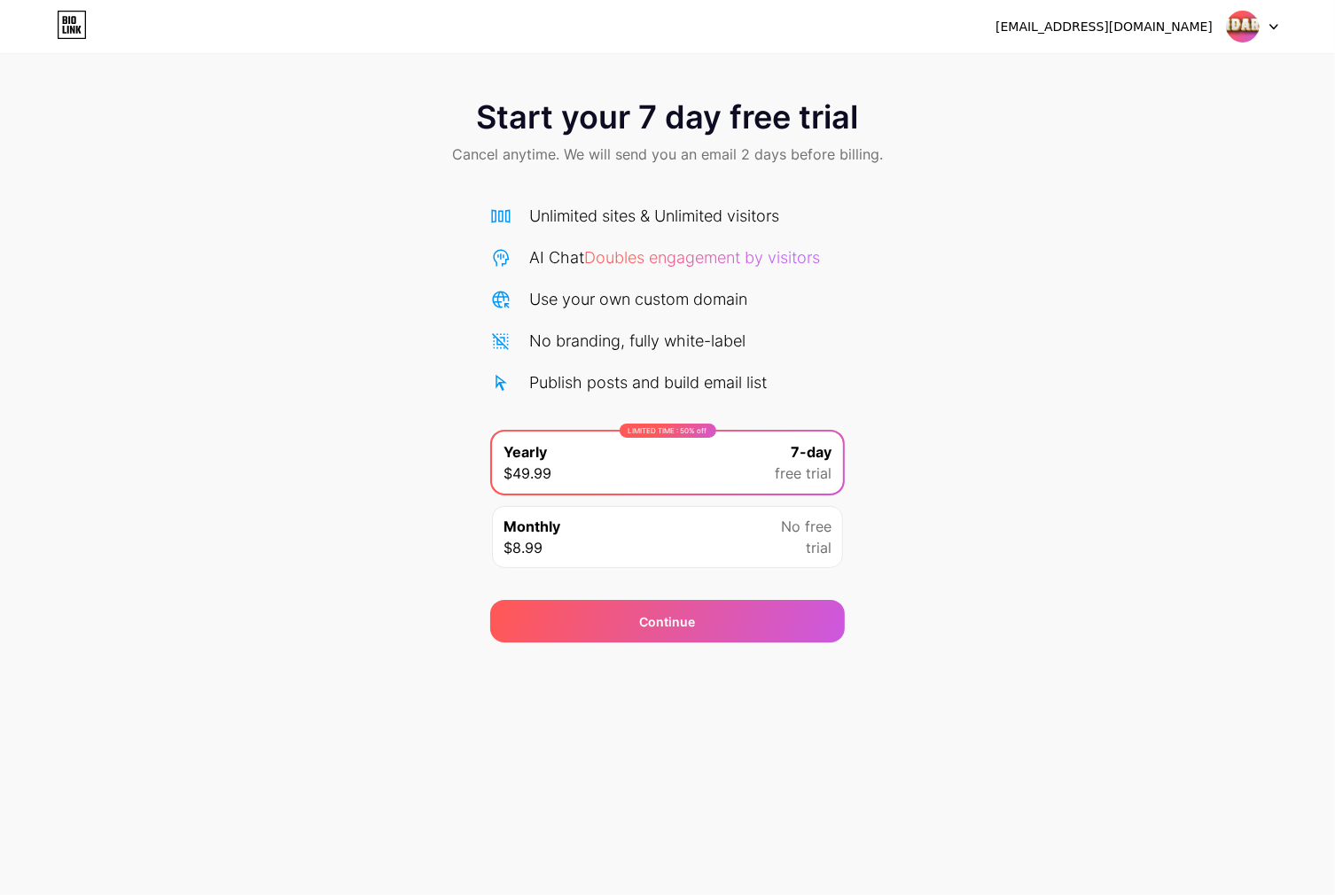
click at [1205, 27] on div "jandahoki67@gmail.com" at bounding box center [1103, 27] width 217 height 19
click at [1236, 19] on img at bounding box center [1243, 27] width 34 height 34
click at [596, 290] on div "Use your own custom domain" at bounding box center [638, 299] width 218 height 24
click at [594, 259] on span "Doubles engagement by visitors" at bounding box center [702, 257] width 236 height 19
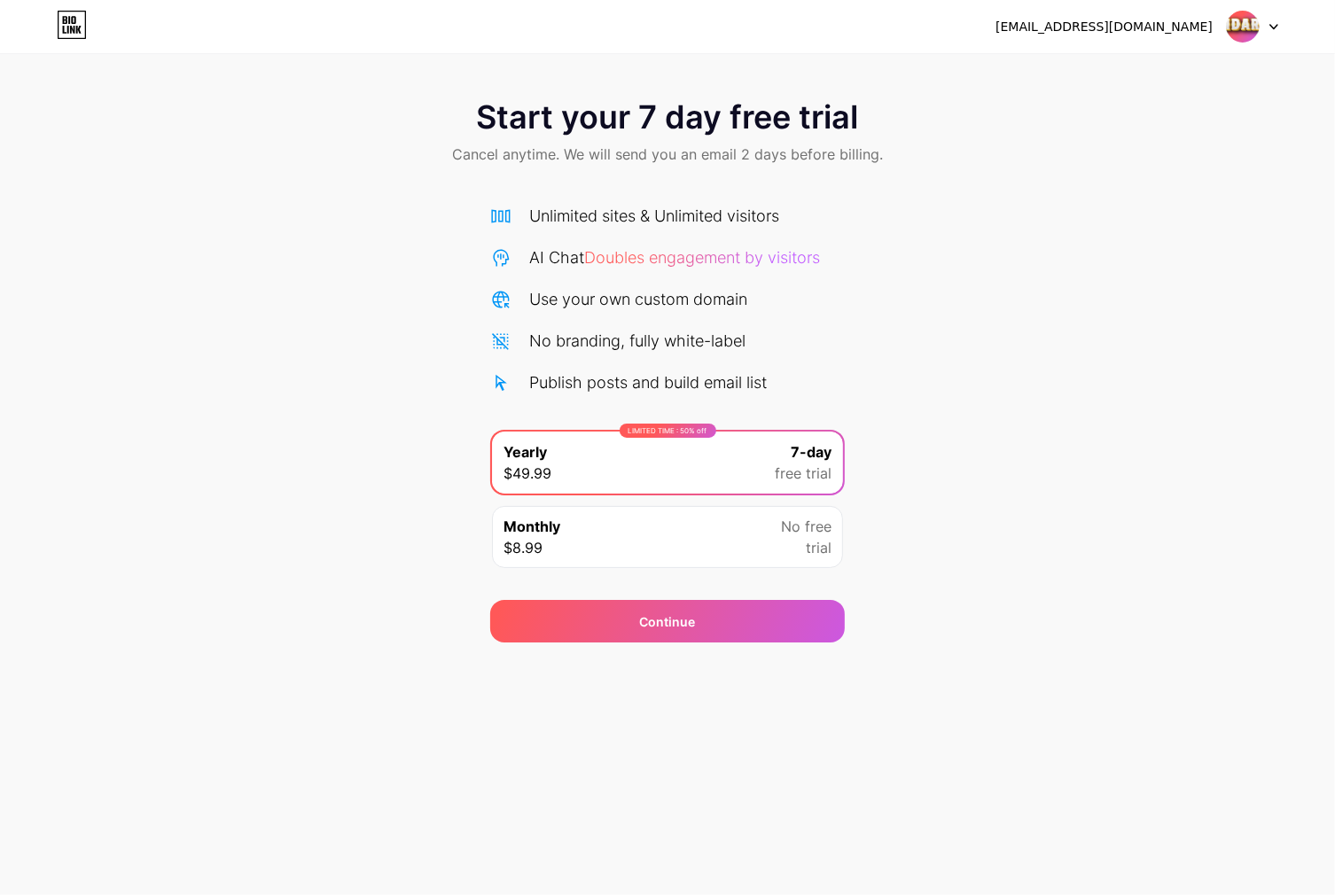
drag, startPoint x: 574, startPoint y: 196, endPoint x: 560, endPoint y: 98, distance: 98.5
click at [574, 183] on div "Start your 7 day free trial Cancel anytime. We will send you an email 2 days be…" at bounding box center [667, 362] width 1335 height 561
click at [560, 99] on span "Start your 7 day free trial" at bounding box center [668, 116] width 382 height 35
click at [494, 219] on icon at bounding box center [500, 216] width 21 height 21
click at [63, 27] on icon at bounding box center [65, 30] width 4 height 8
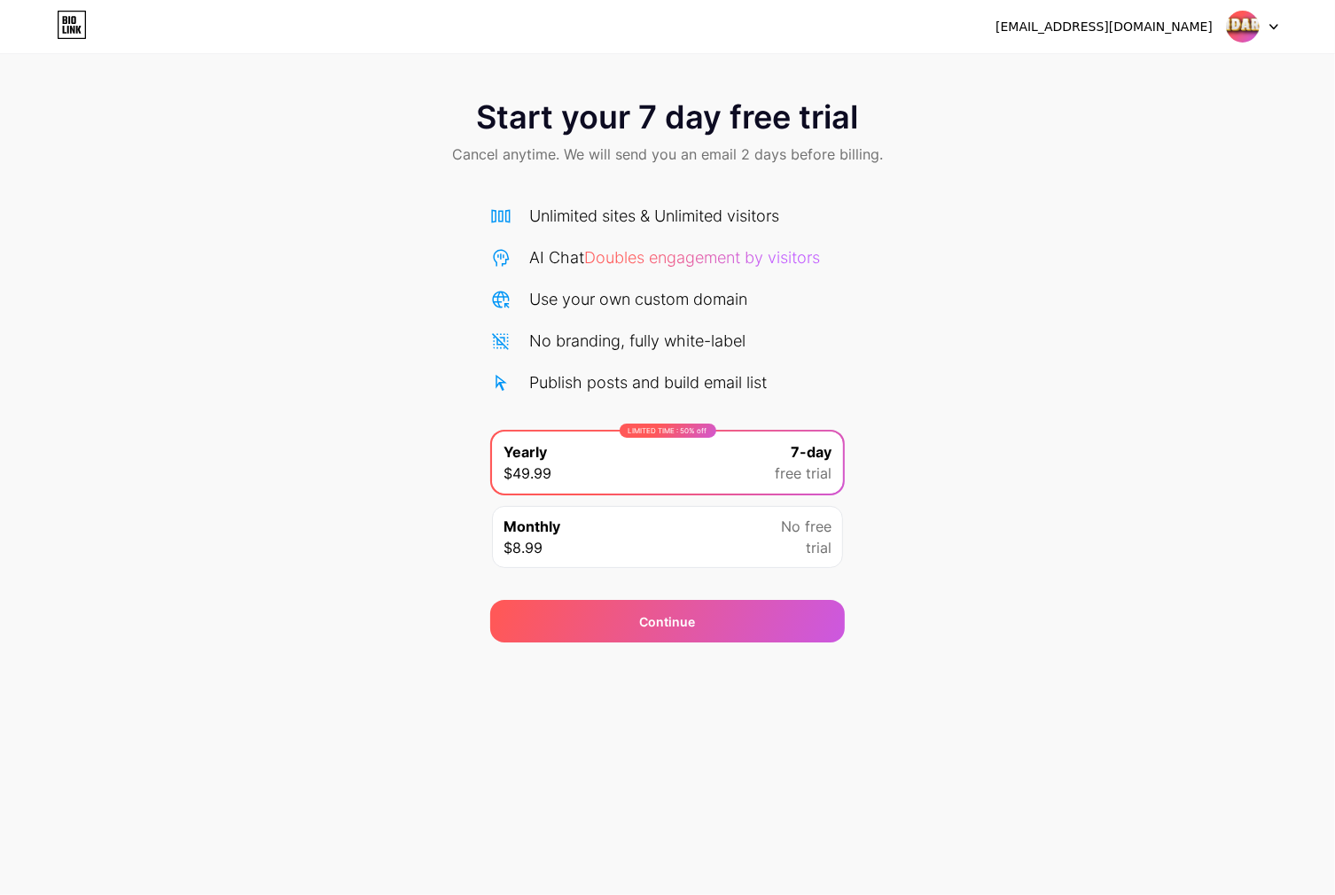
click at [579, 534] on div "Monthly $8.99 No free trial" at bounding box center [667, 537] width 351 height 62
click at [613, 471] on div "LIMITED TIME : 50% off Yearly $49.99 7-day free trial" at bounding box center [667, 463] width 351 height 62
click at [603, 631] on div "Continue" at bounding box center [667, 621] width 354 height 43
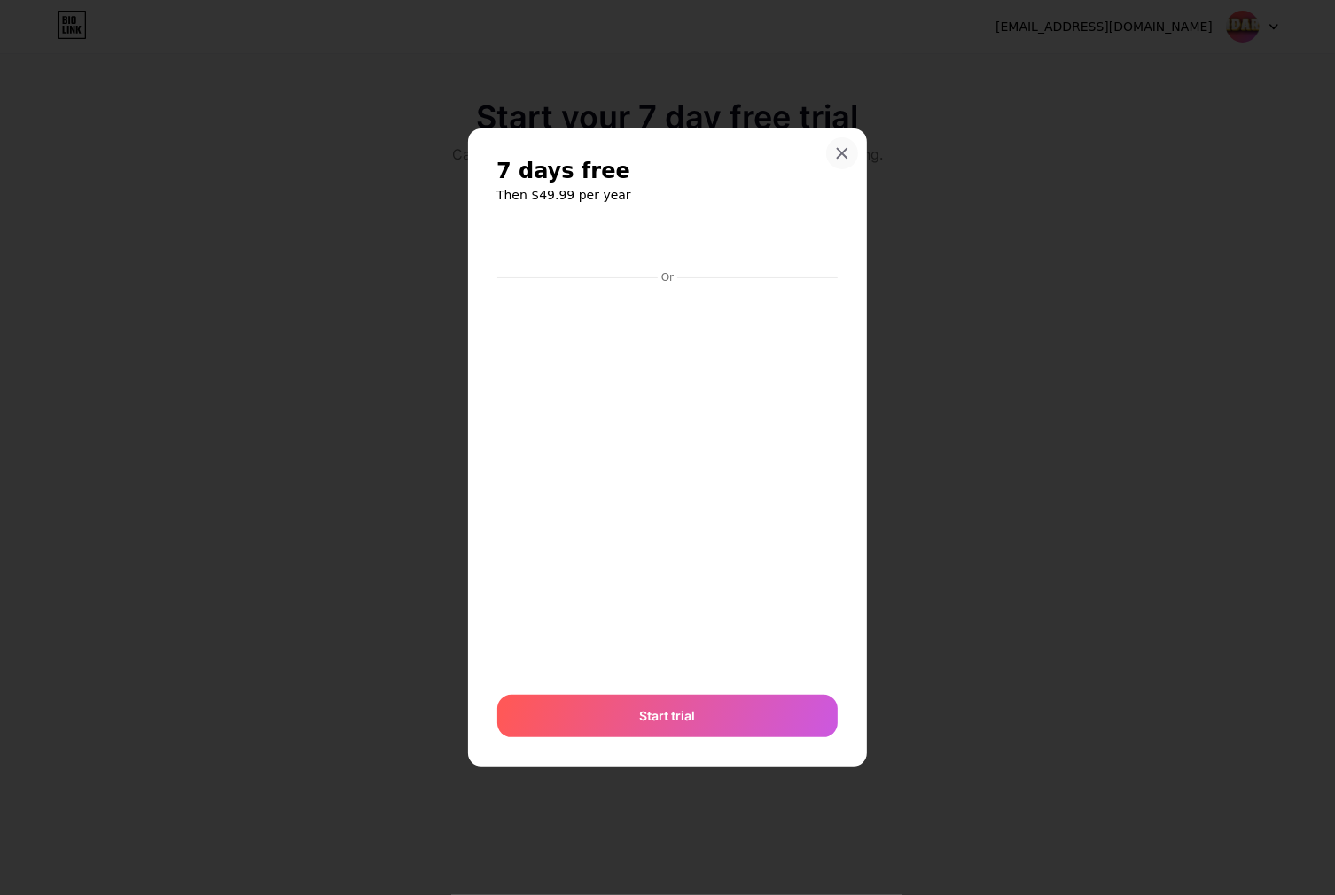
click at [833, 152] on div at bounding box center [842, 153] width 32 height 32
